Goal: Task Accomplishment & Management: Use online tool/utility

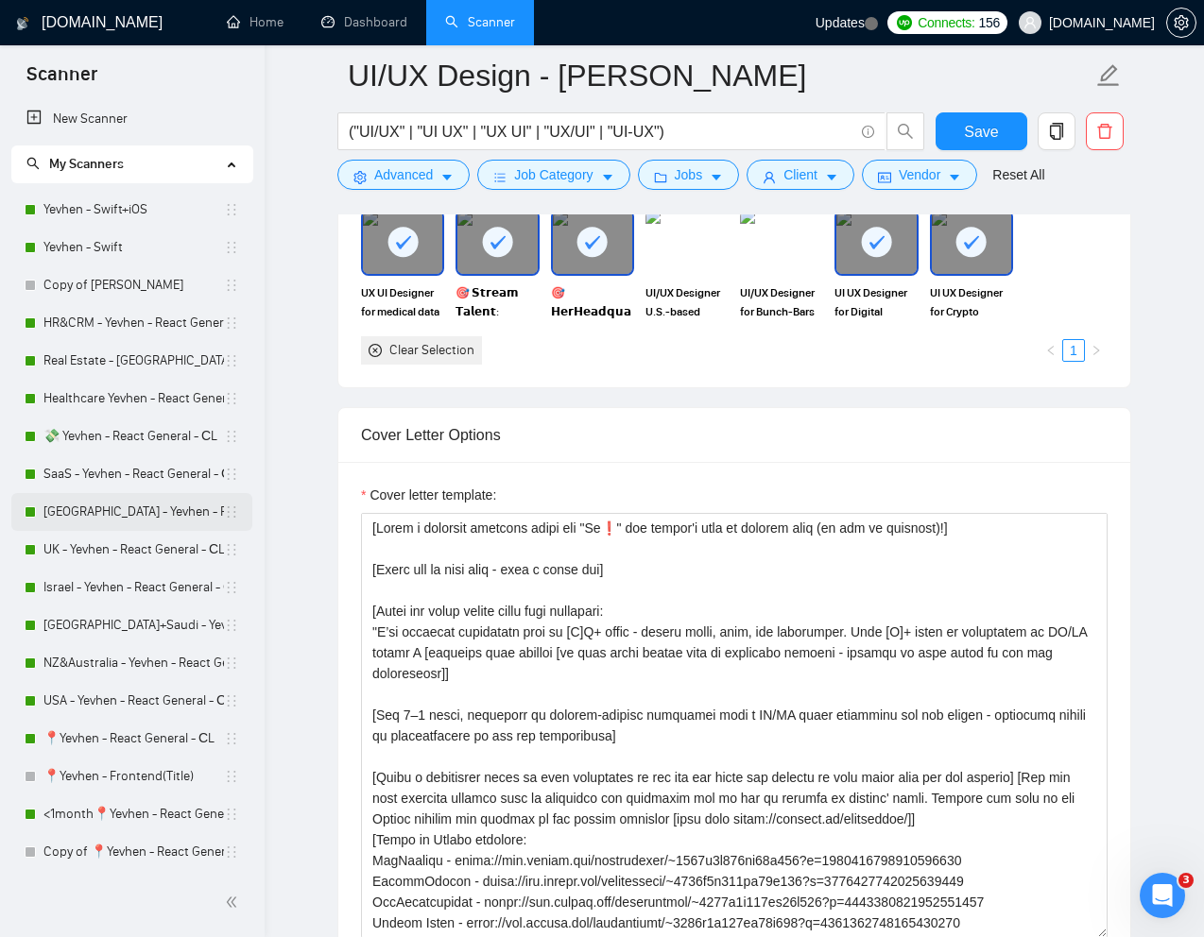
scroll to position [138, 0]
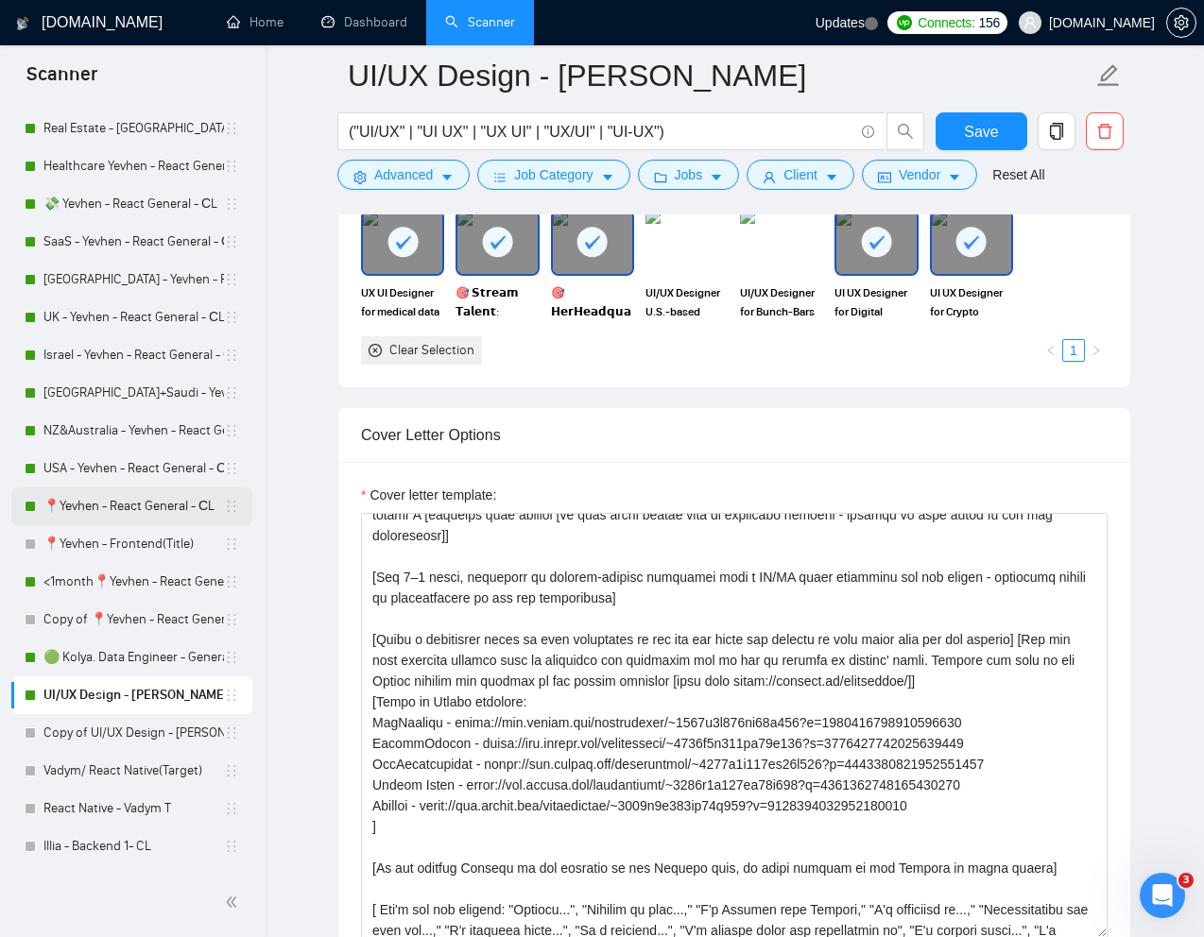
click at [108, 506] on link "📍Yevhen - React General - СL" at bounding box center [133, 507] width 180 height 38
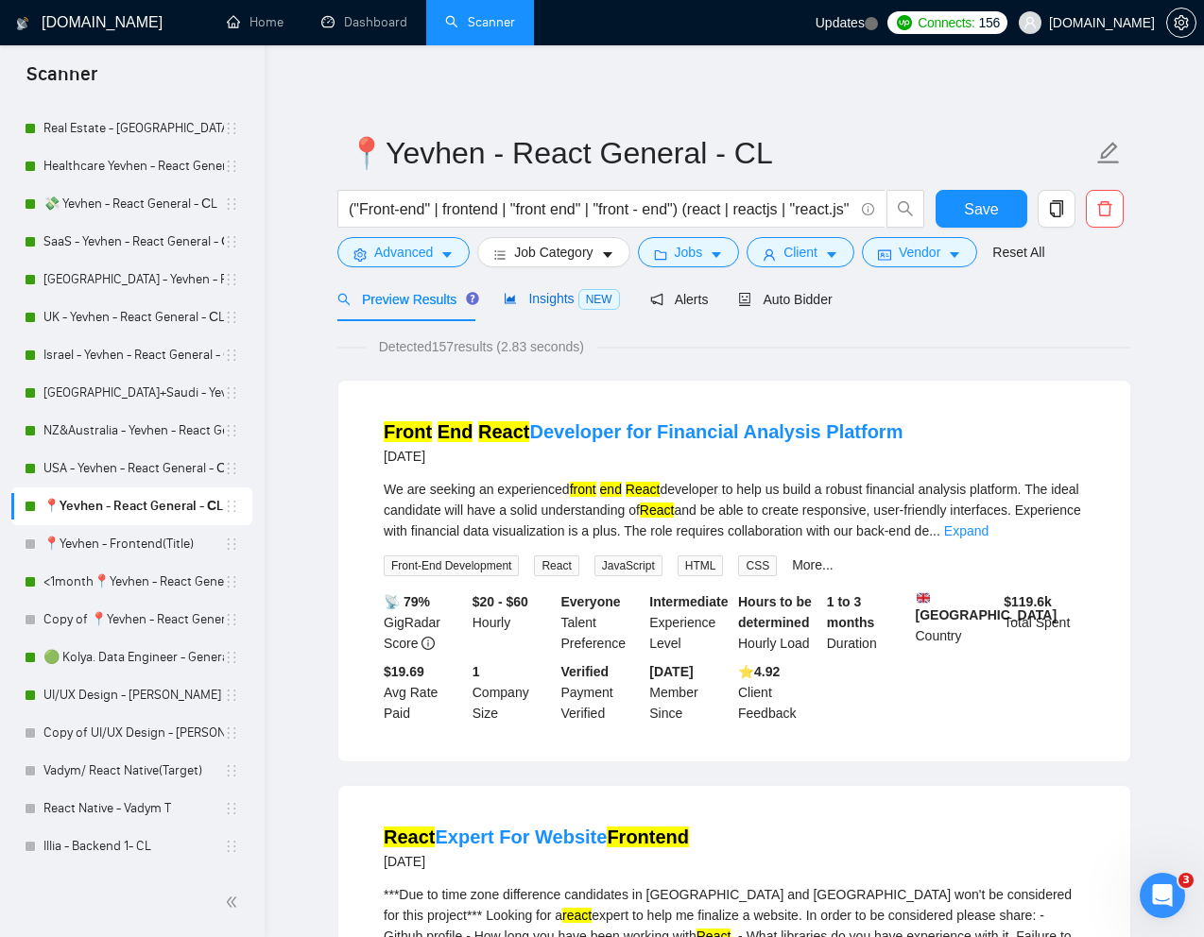
click at [538, 302] on span "Insights NEW" at bounding box center [561, 298] width 115 height 15
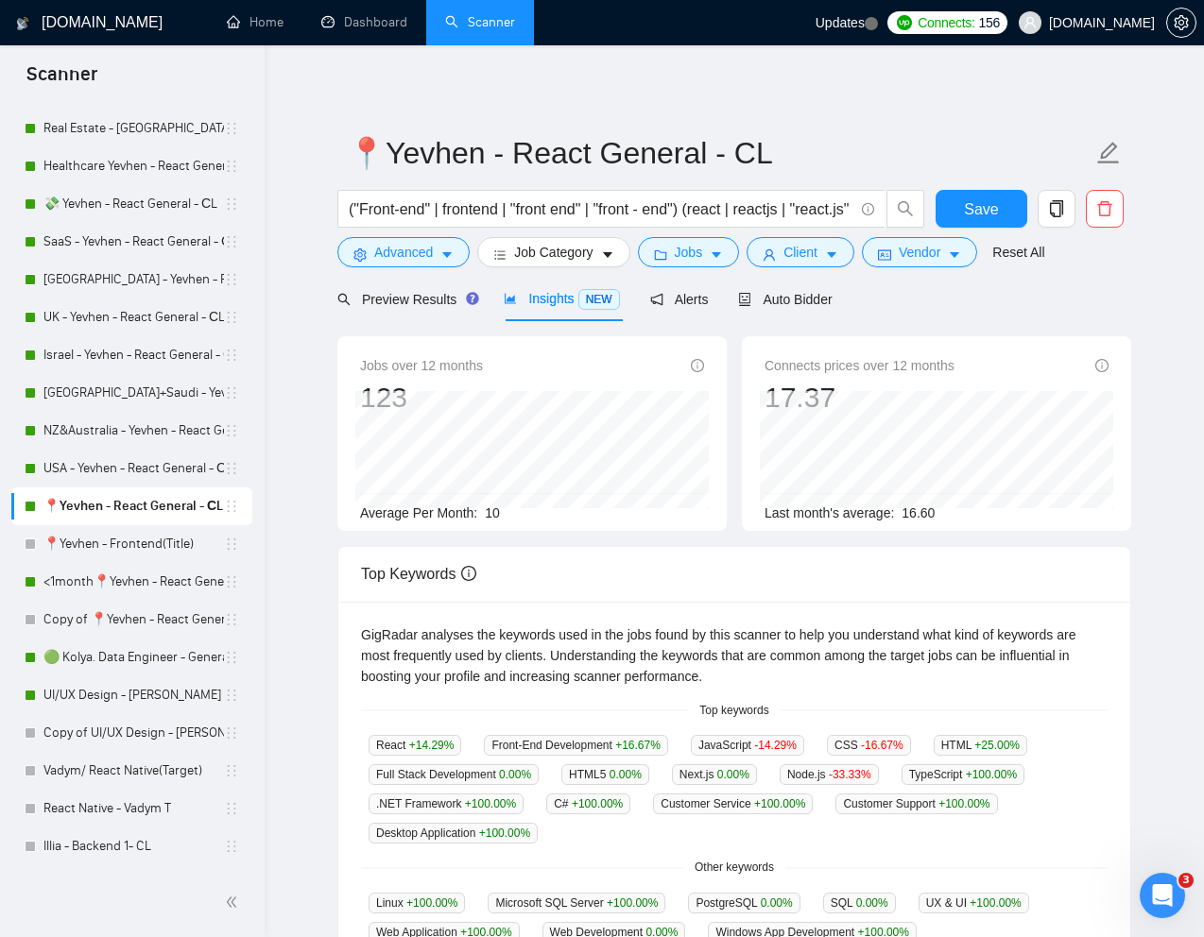
scroll to position [4, 0]
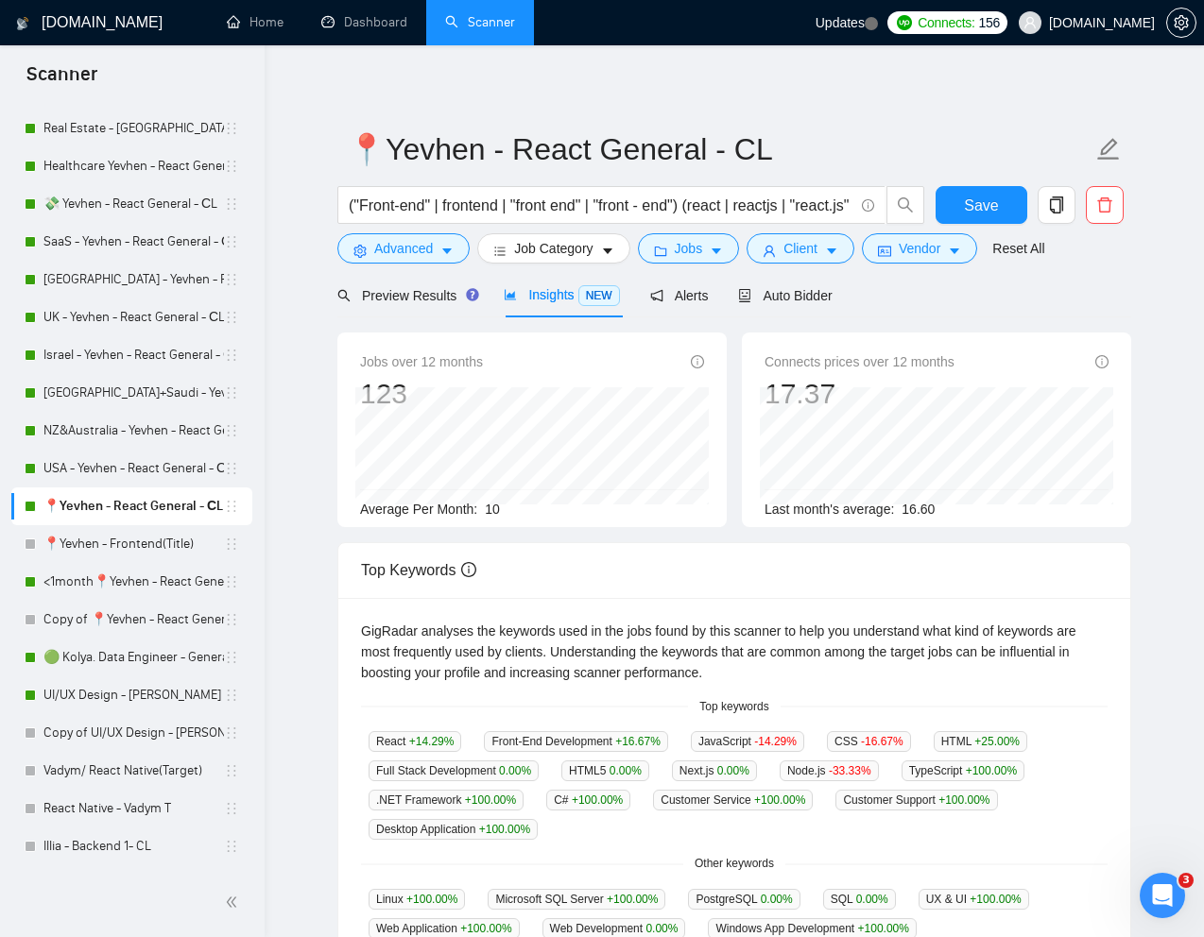
click at [785, 270] on form "📍Yevhen - React General - СL ("Front-end" | frontend | "front end" | "front - e…" at bounding box center [734, 196] width 794 height 154
click at [783, 292] on span "Auto Bidder" at bounding box center [785, 295] width 94 height 15
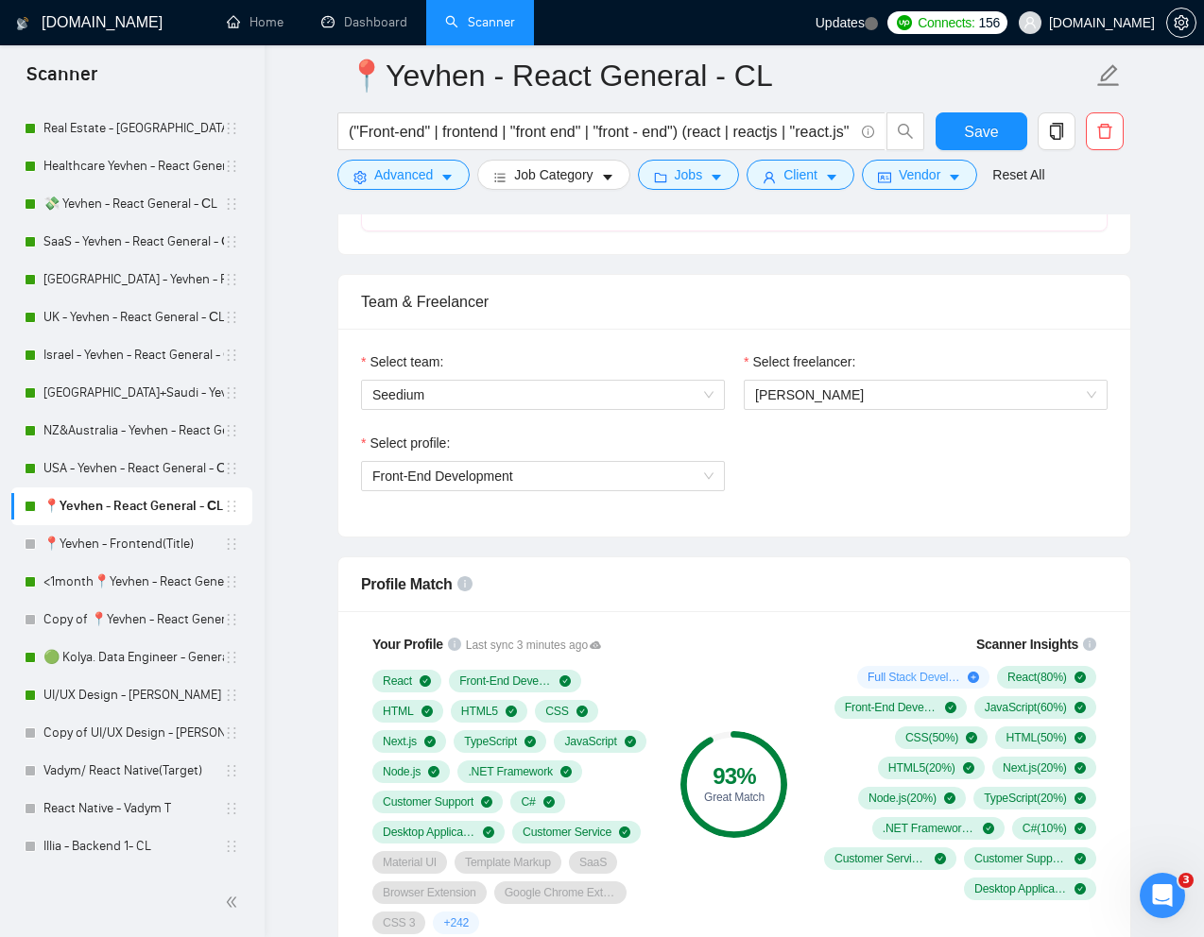
scroll to position [901, 0]
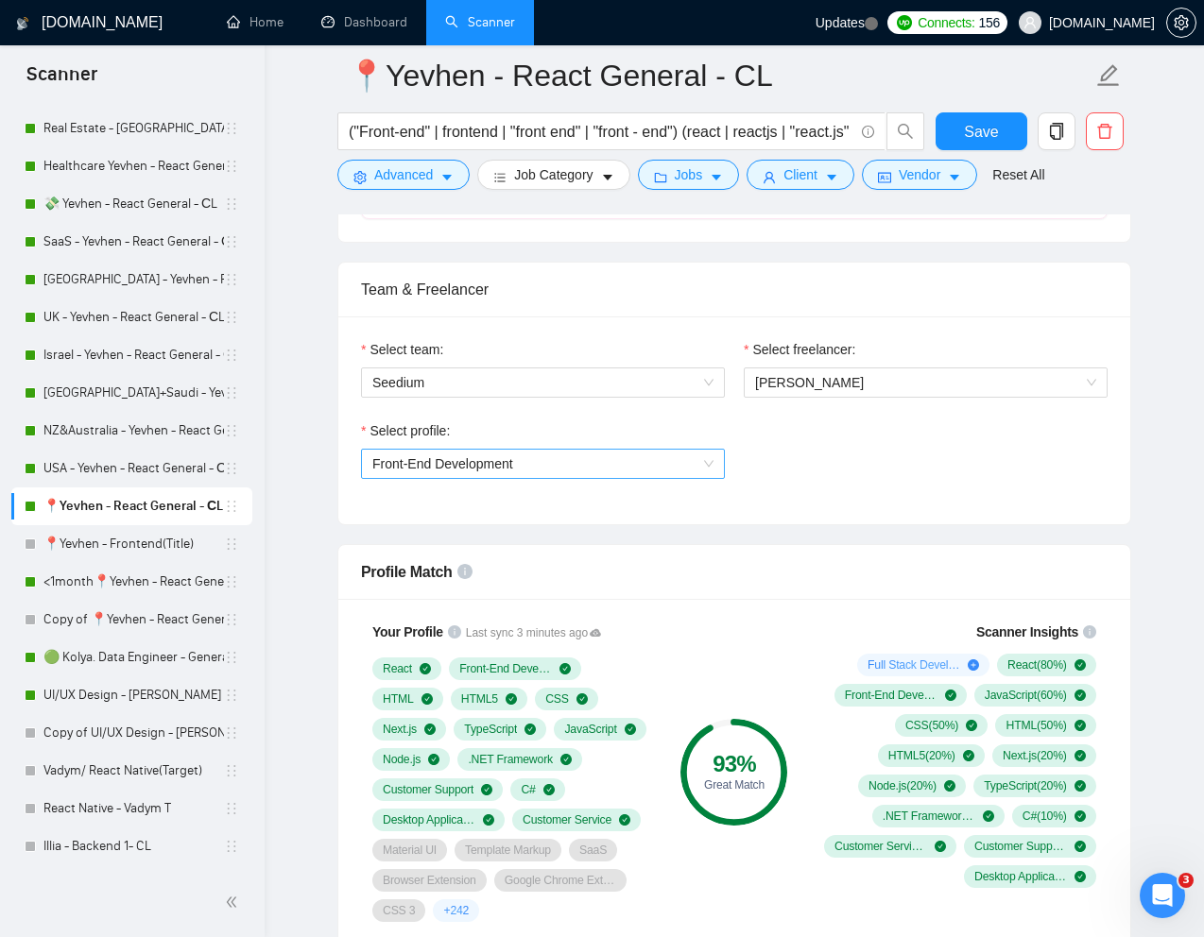
click at [704, 467] on span "Front-End Development" at bounding box center [542, 464] width 341 height 28
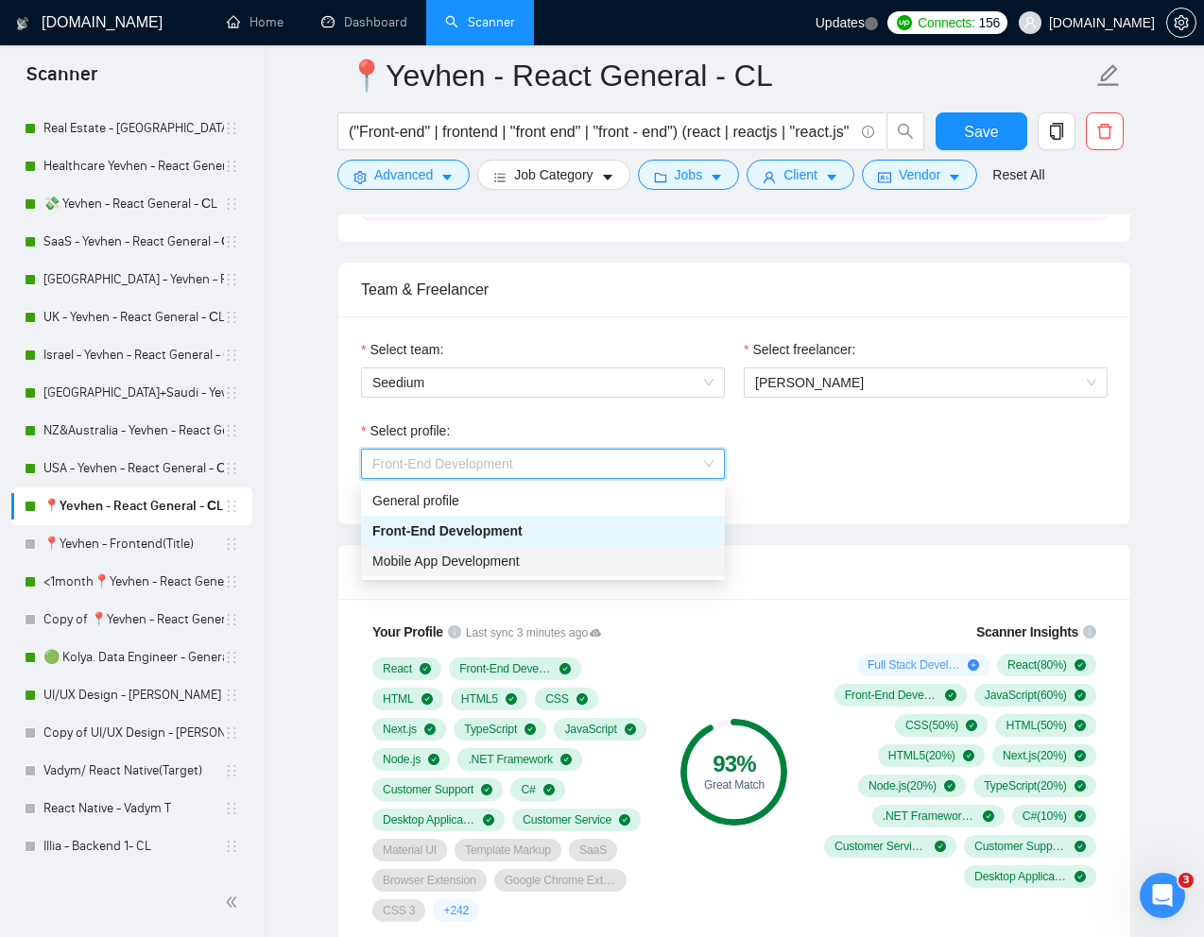
click at [490, 569] on div "Mobile App Development" at bounding box center [542, 561] width 341 height 21
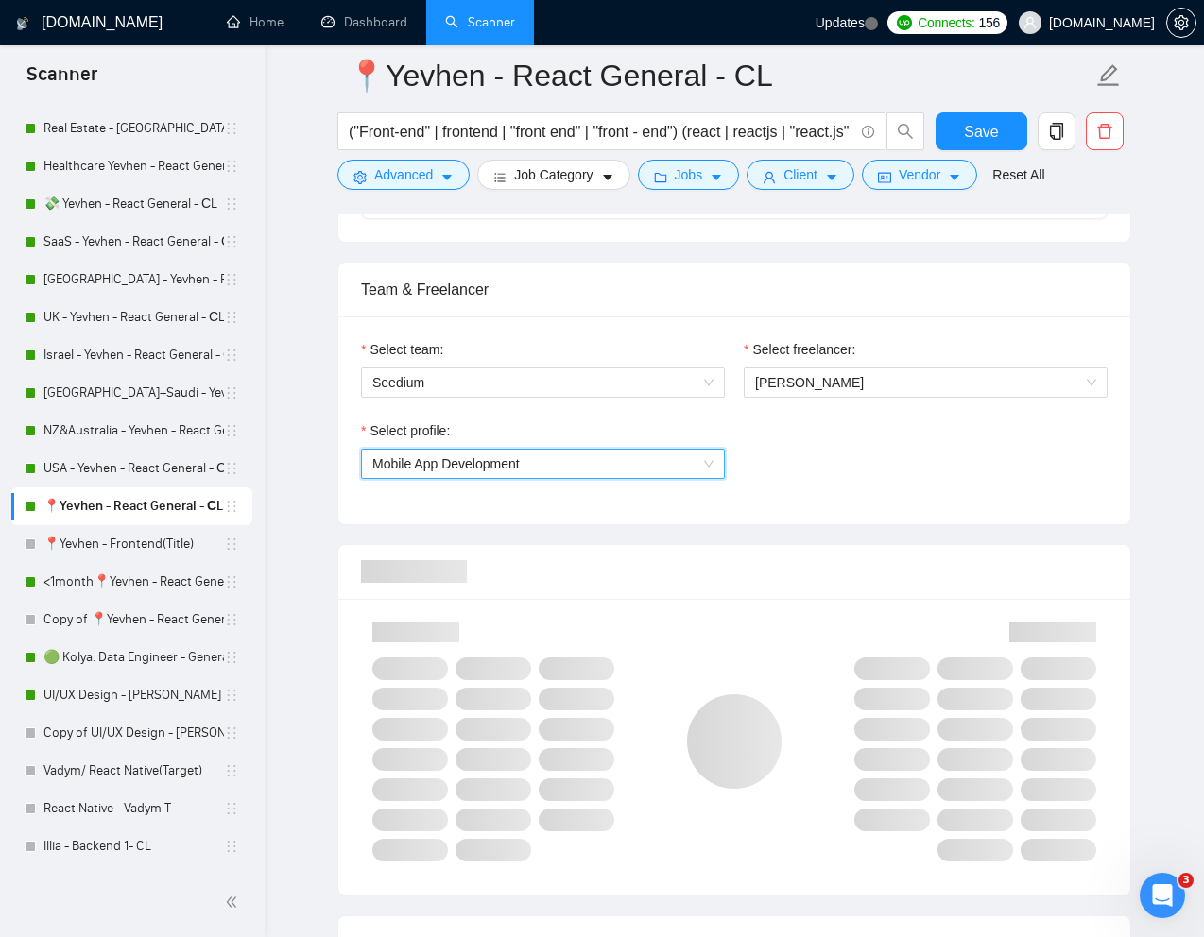
click at [653, 479] on div "Select profile: 996364627857502209 Mobile App Development" at bounding box center [543, 461] width 383 height 81
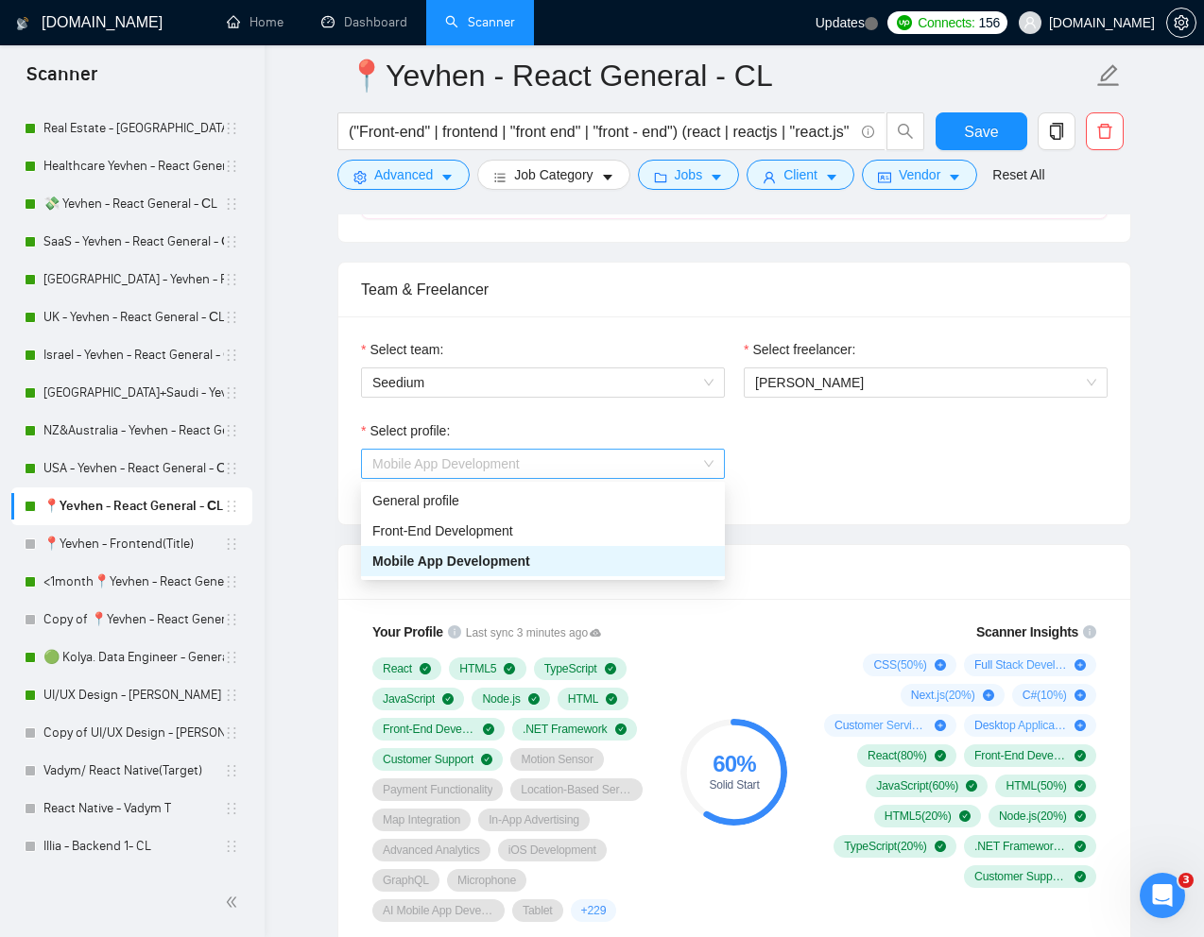
click at [651, 473] on span "Mobile App Development" at bounding box center [542, 464] width 341 height 28
click at [498, 507] on div "General profile" at bounding box center [542, 500] width 341 height 21
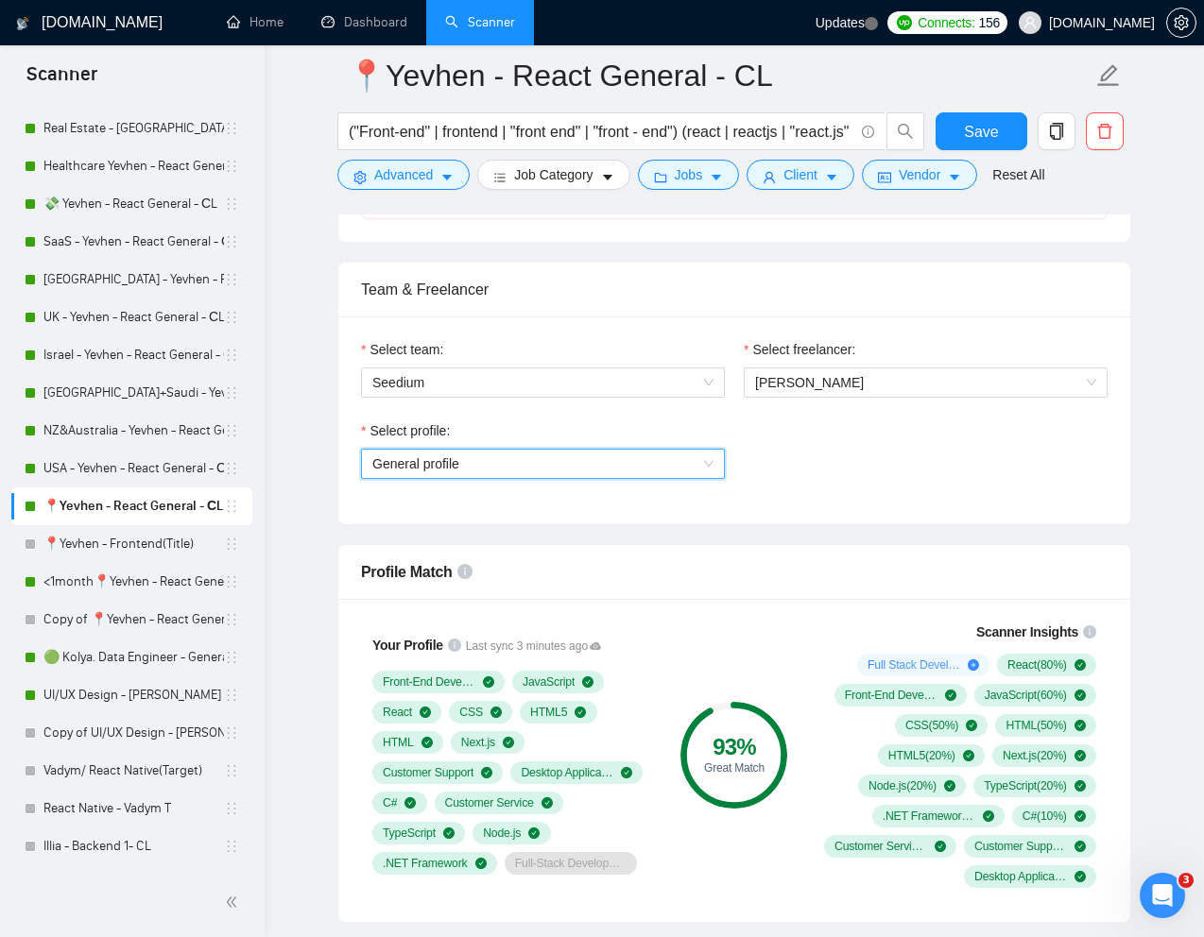
click at [635, 459] on span "General profile" at bounding box center [542, 464] width 341 height 28
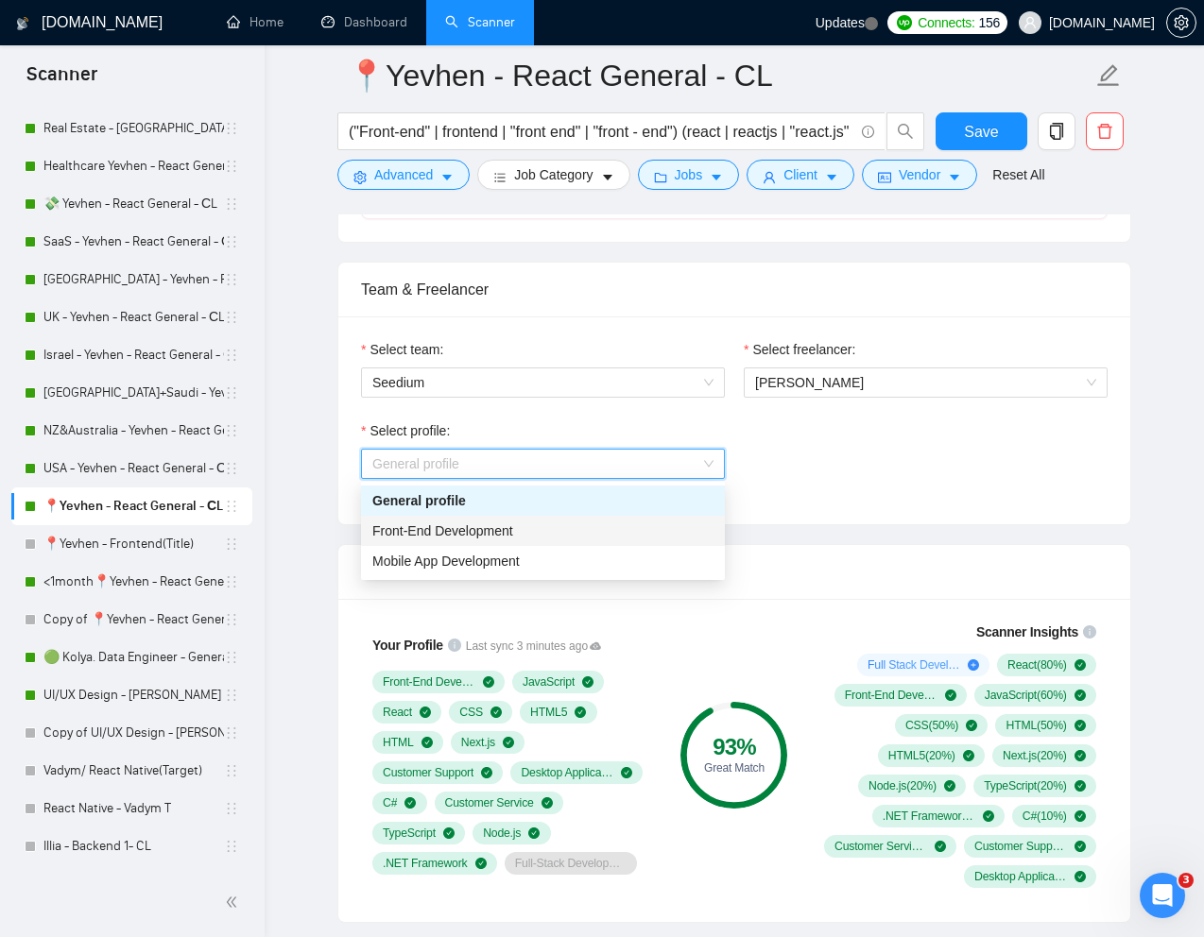
click at [513, 535] on span "Front-End Development" at bounding box center [442, 531] width 141 height 15
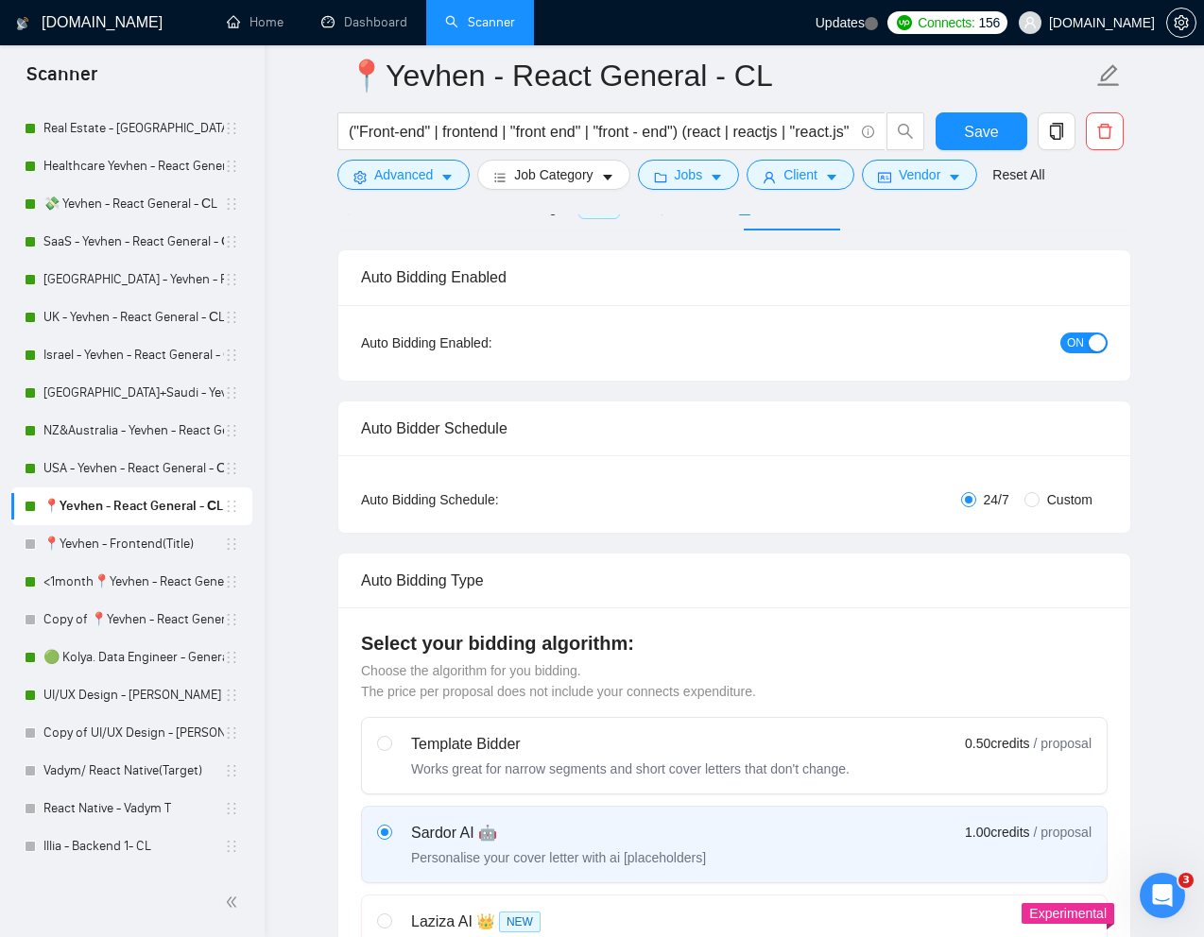
scroll to position [0, 0]
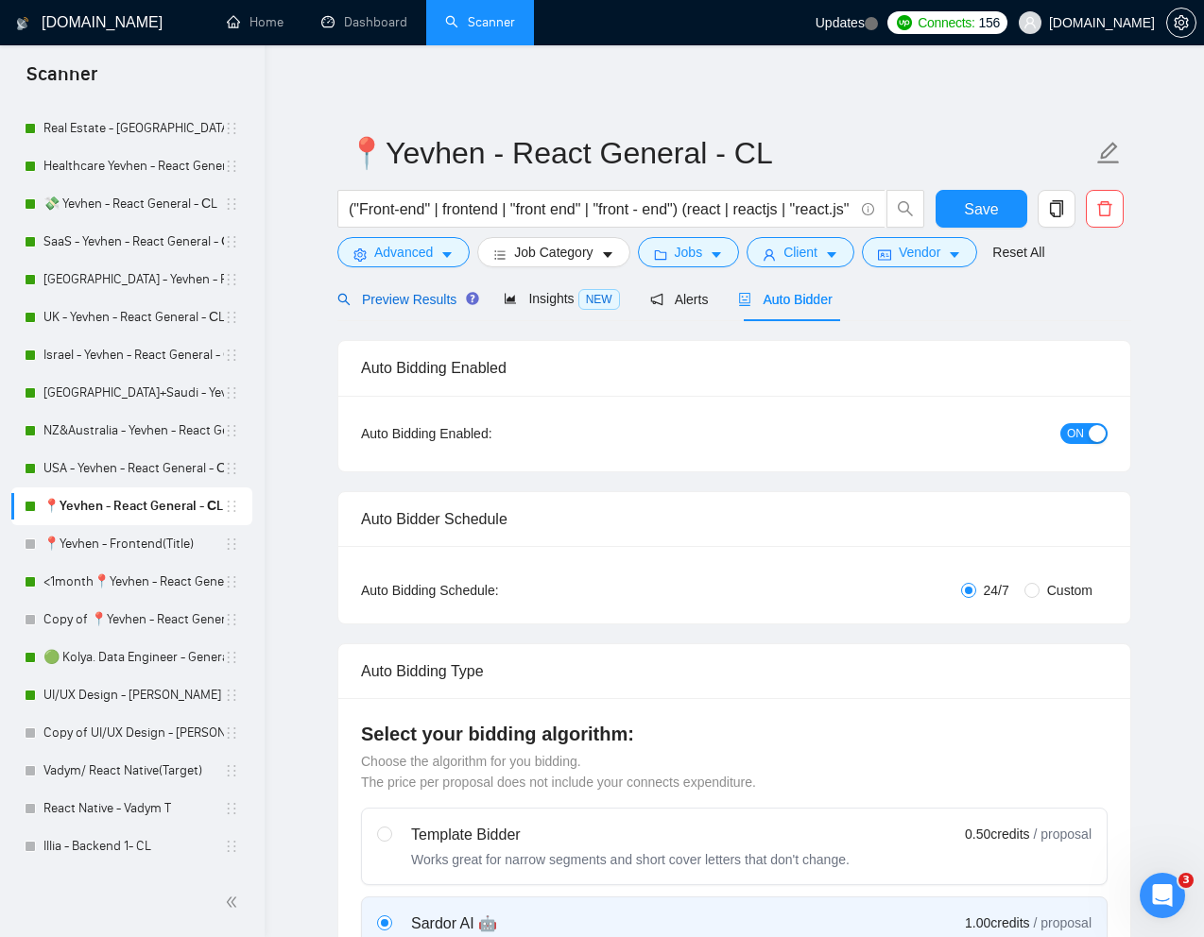
click at [400, 297] on span "Preview Results" at bounding box center [405, 299] width 136 height 15
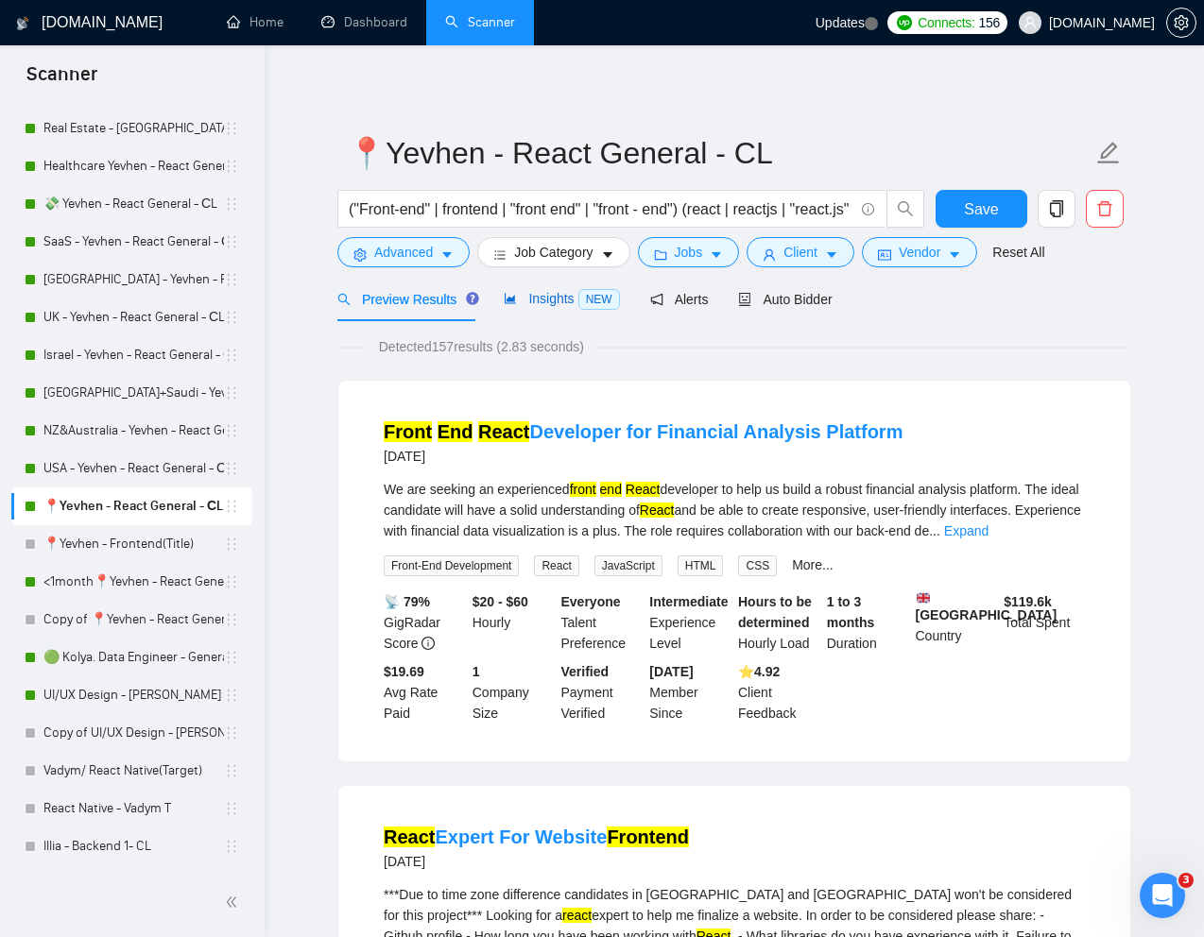
click at [547, 299] on span "Insights NEW" at bounding box center [561, 298] width 115 height 15
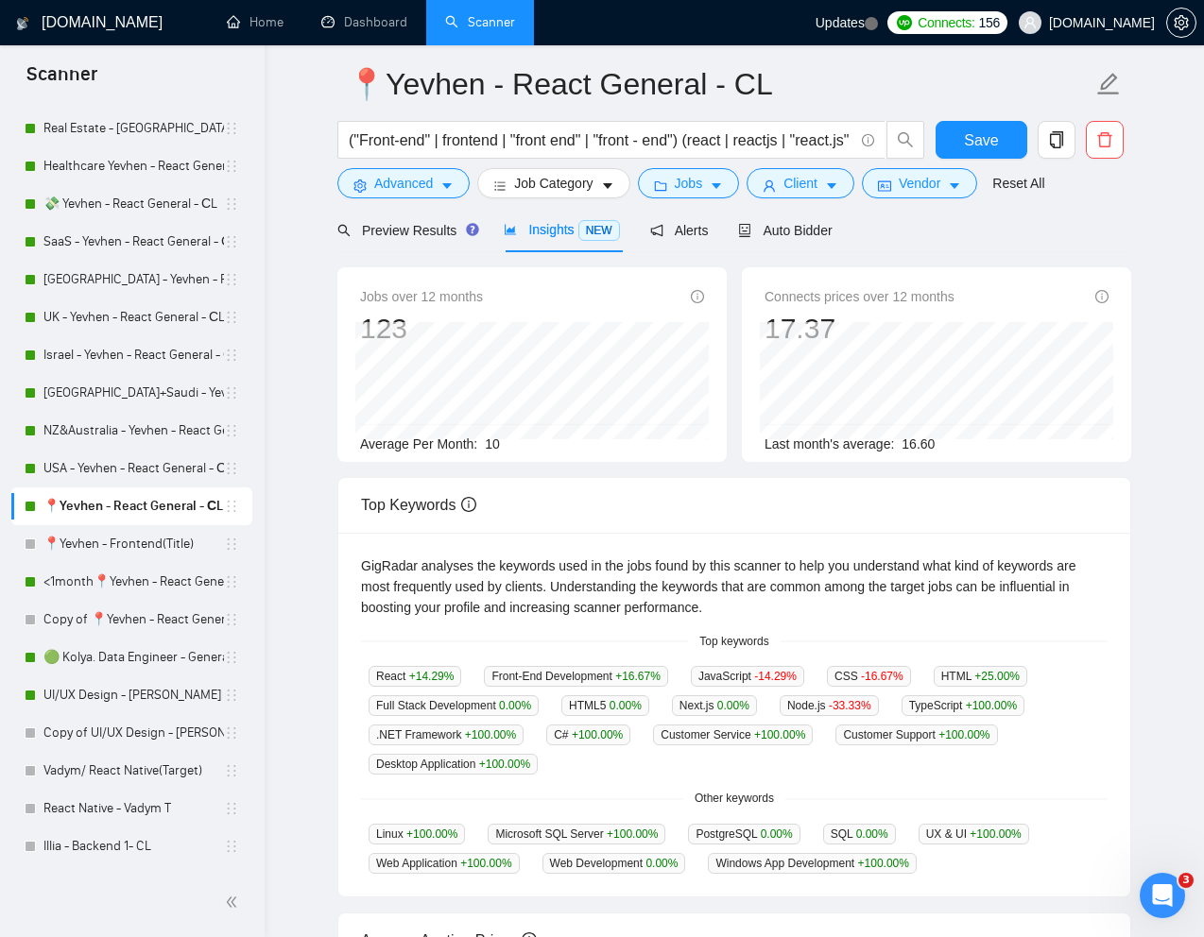
scroll to position [72, 0]
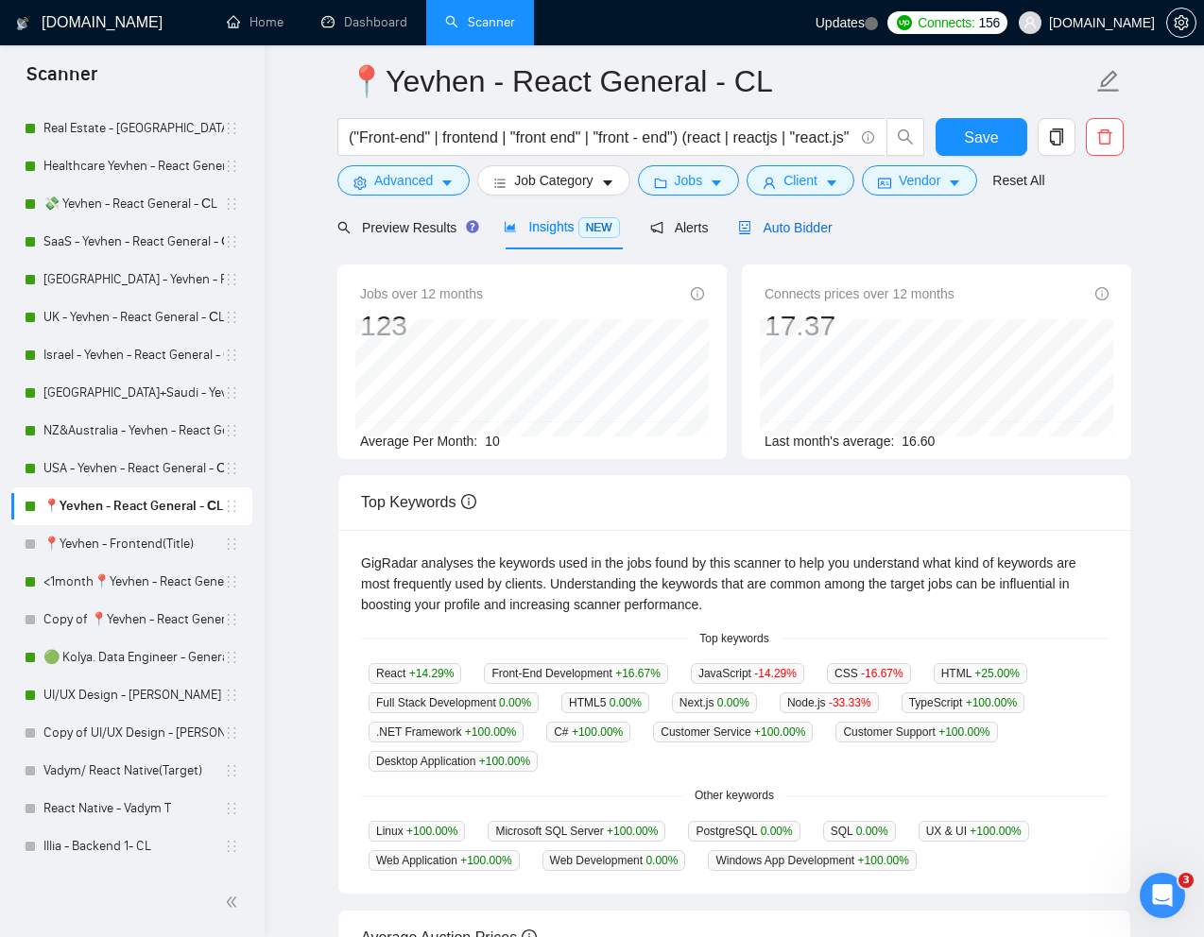
click at [791, 231] on span "Auto Bidder" at bounding box center [785, 227] width 94 height 15
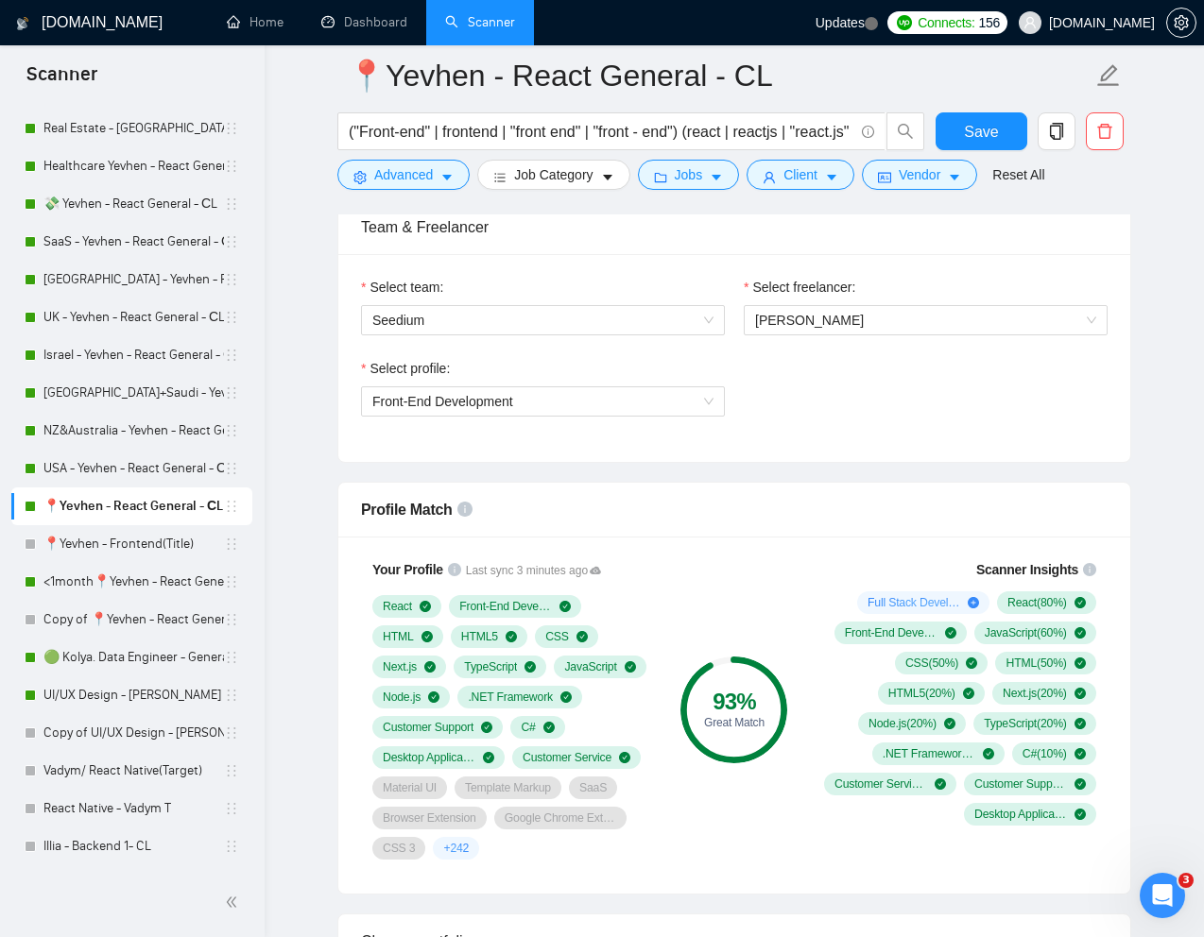
scroll to position [964, 0]
click at [562, 392] on span "Front-End Development" at bounding box center [542, 400] width 341 height 28
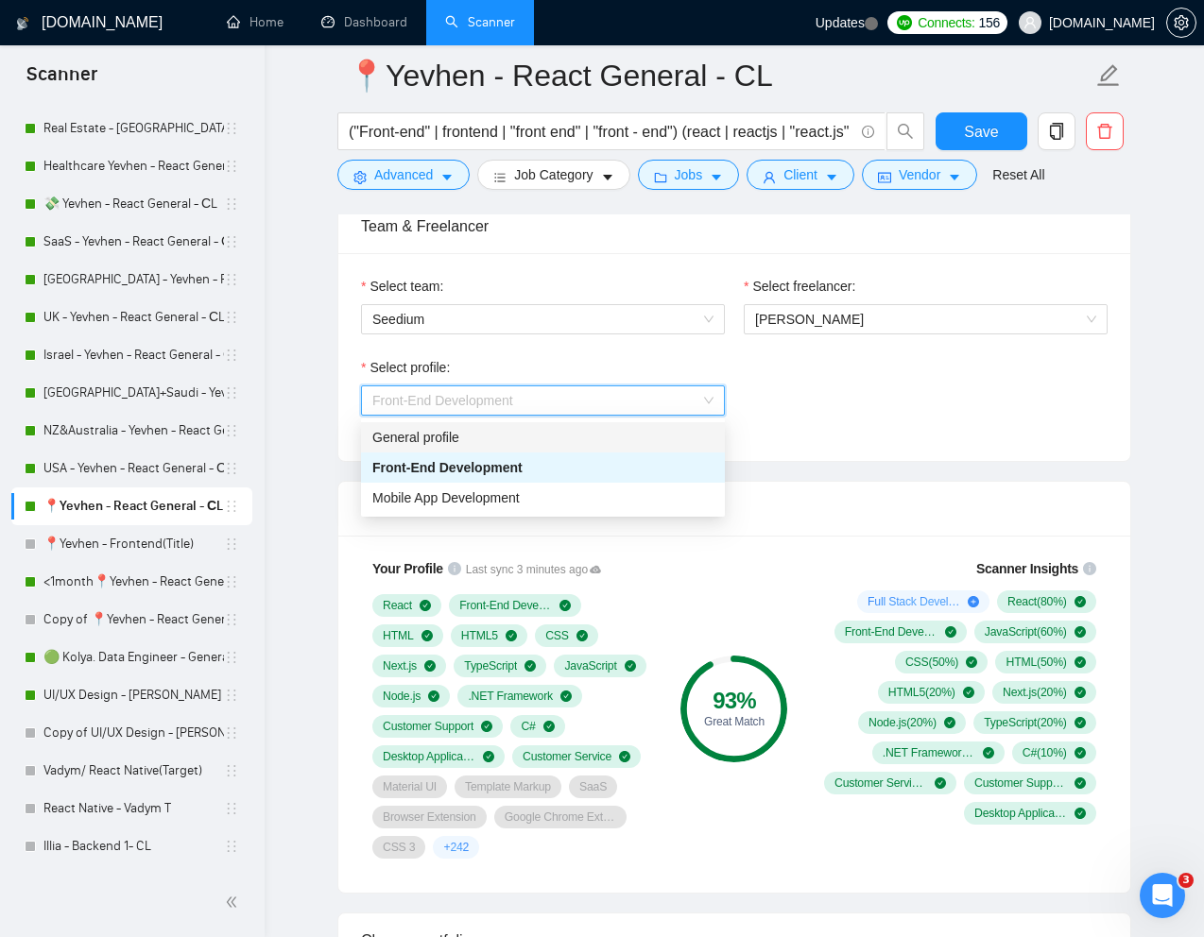
click at [497, 448] on div "General profile" at bounding box center [543, 437] width 364 height 30
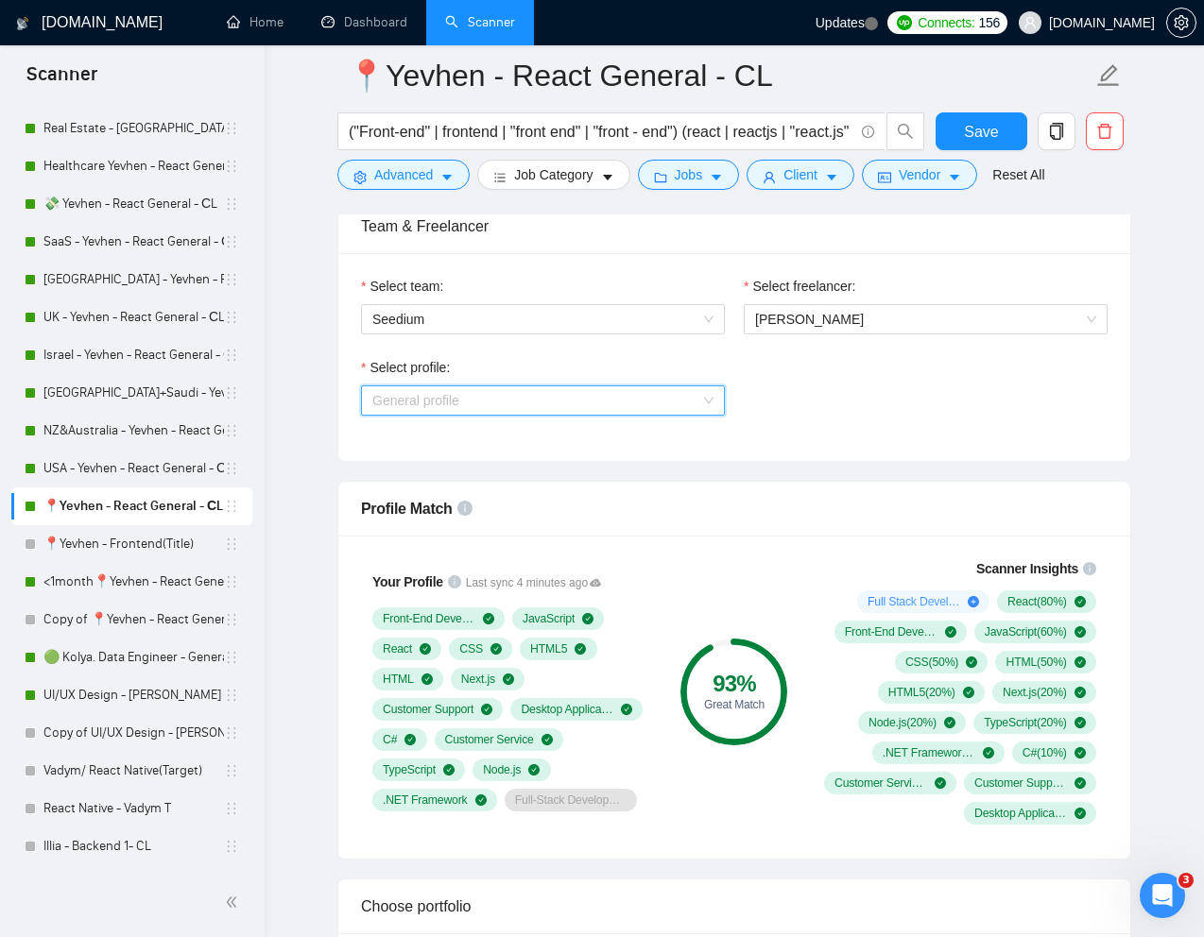
click at [660, 396] on span "General profile" at bounding box center [542, 400] width 341 height 28
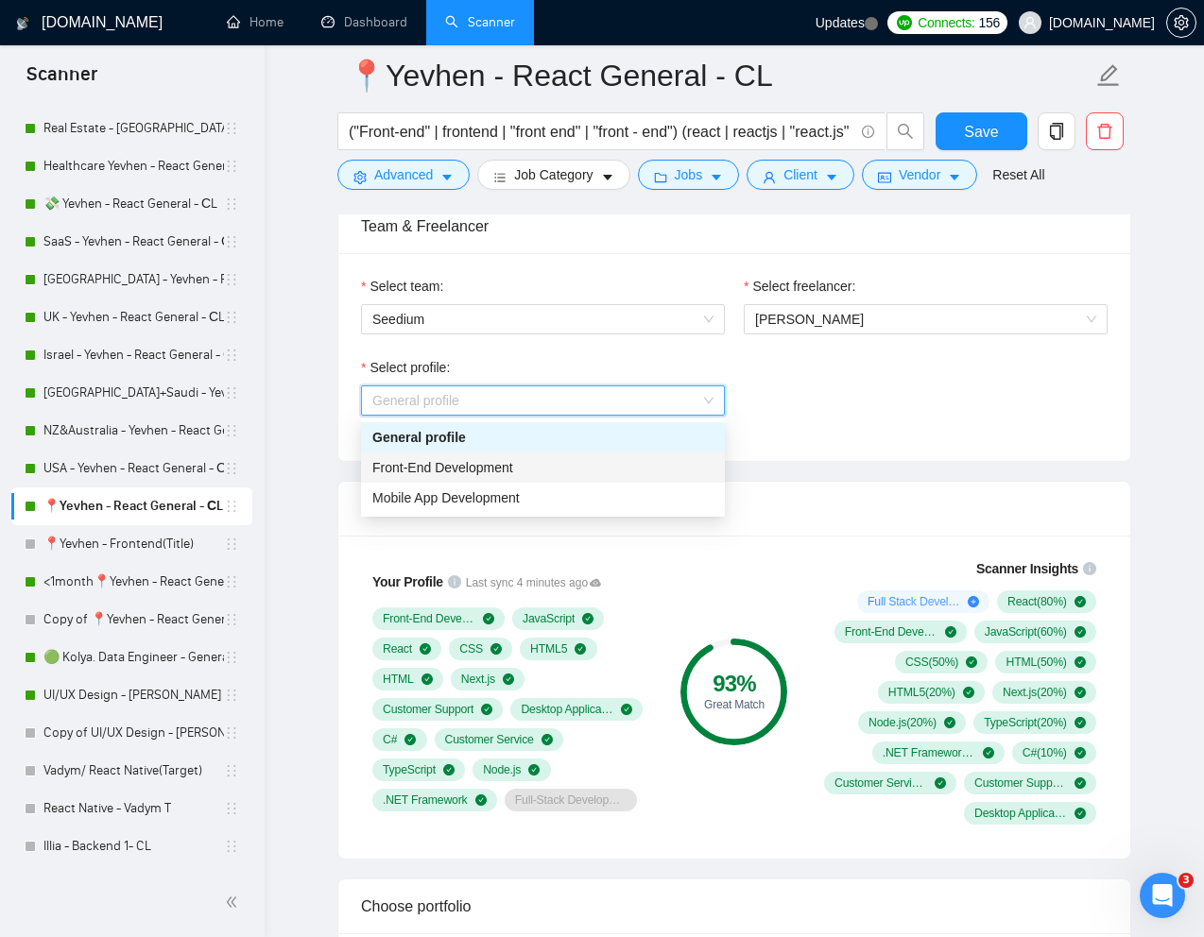
click at [521, 469] on div "Front-End Development" at bounding box center [542, 467] width 341 height 21
